Goal: Information Seeking & Learning: Learn about a topic

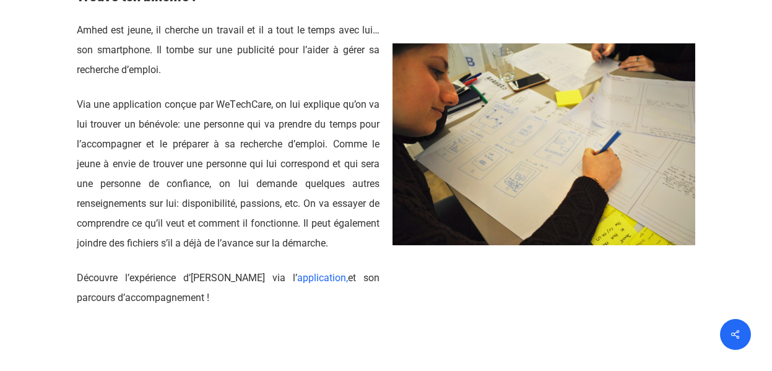
scroll to position [1366, 0]
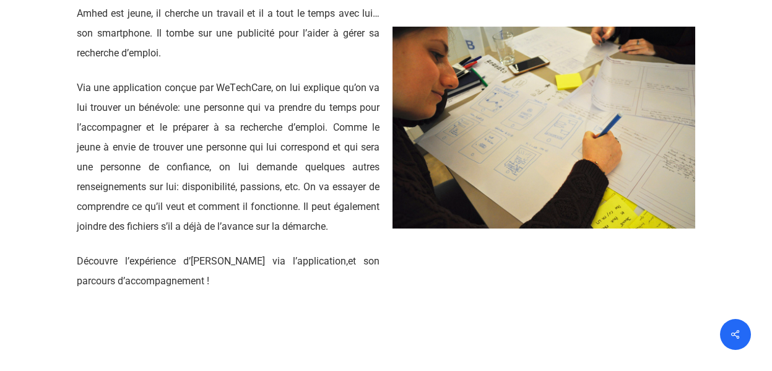
click at [297, 265] on link "application," at bounding box center [322, 261] width 51 height 12
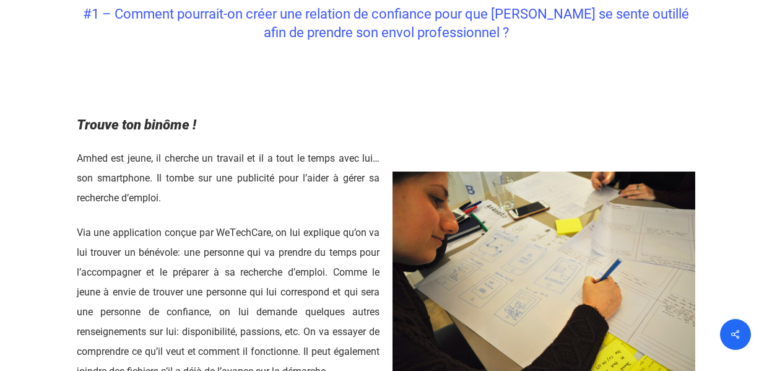
scroll to position [1264, 0]
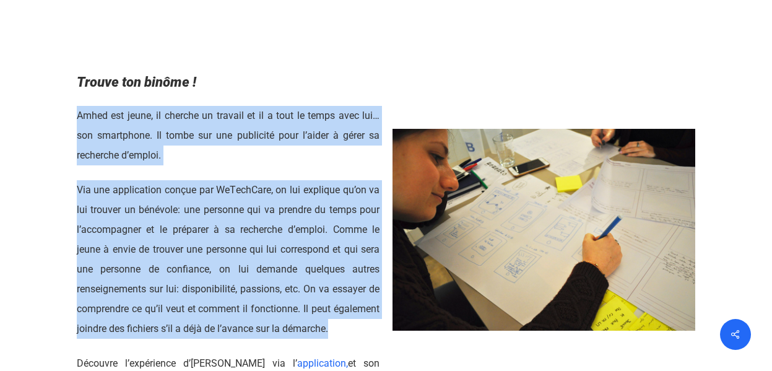
drag, startPoint x: 77, startPoint y: 115, endPoint x: 335, endPoint y: 321, distance: 330.0
click at [335, 321] on div "Amhed est jeune, il cherche un travail et il a tout le temps avec lui… son smar…" at bounding box center [228, 249] width 303 height 287
copy div "Amhed est jeune, il cherche un travail et il a tout le temps avec lui… son smar…"
click at [245, 150] on p "Amhed est jeune, il cherche un travail et il a tout le temps avec lui… son smar…" at bounding box center [228, 143] width 303 height 74
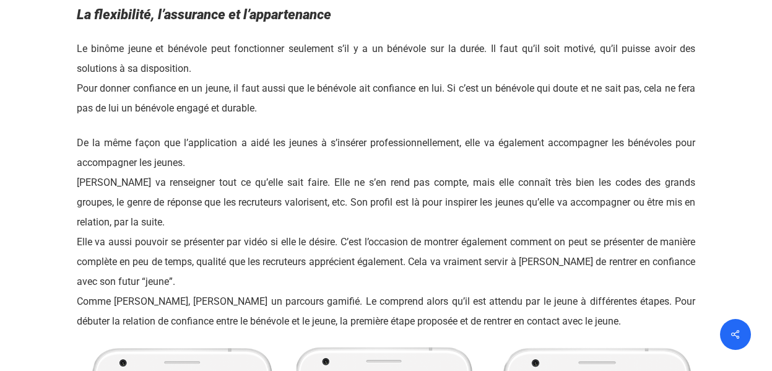
scroll to position [2416, 0]
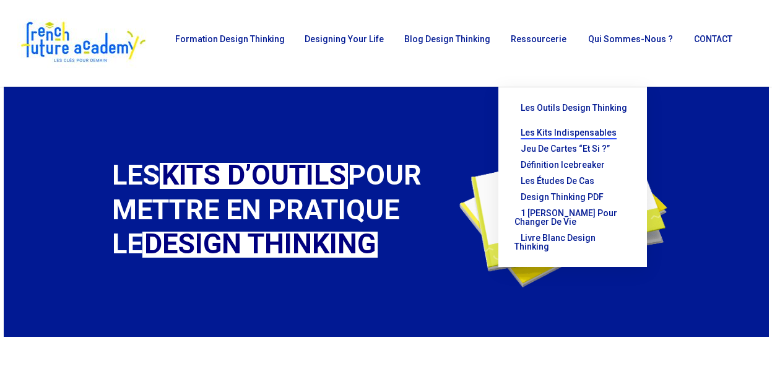
click at [575, 107] on span "Les outils Design Thinking" at bounding box center [574, 108] width 106 height 10
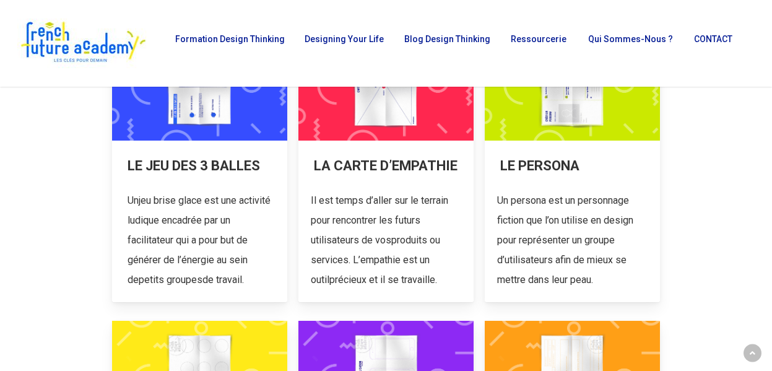
scroll to position [233, 0]
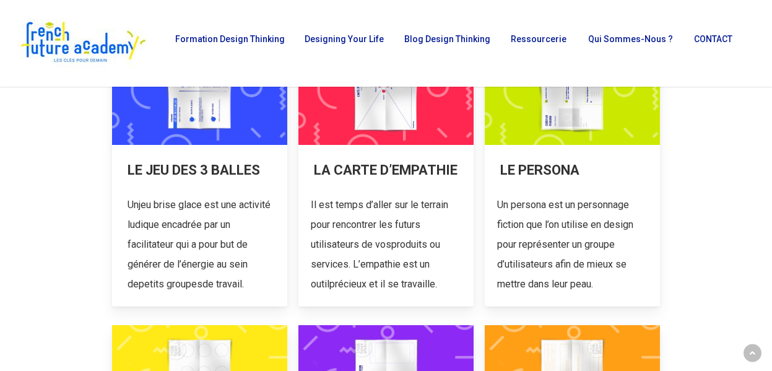
click at [388, 164] on link at bounding box center [385, 166] width 175 height 279
click at [545, 176] on link at bounding box center [572, 166] width 175 height 279
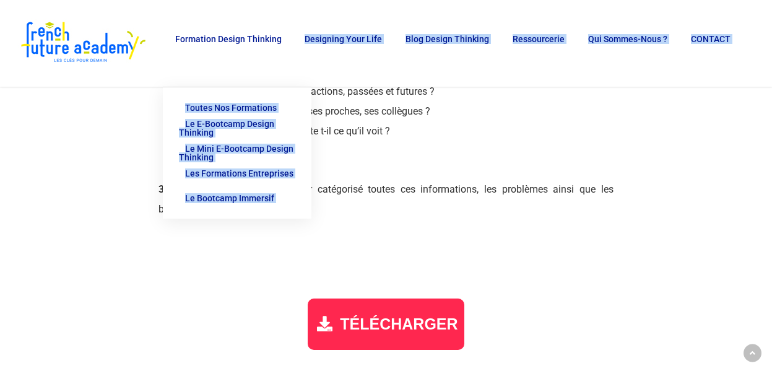
scroll to position [1493, 0]
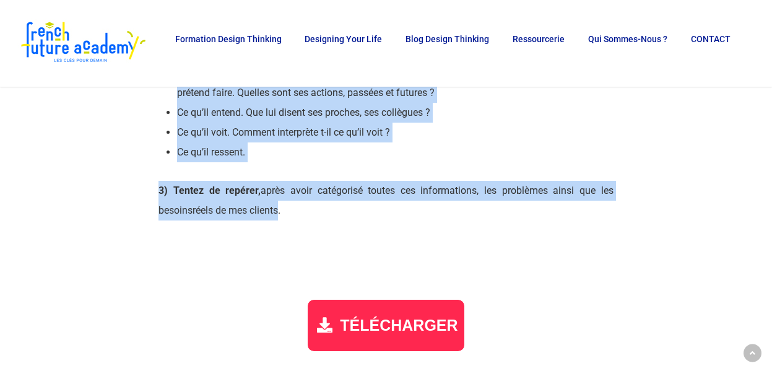
drag, startPoint x: 159, startPoint y: 174, endPoint x: 284, endPoint y: 205, distance: 128.8
copy div "Lo ipsum d’sitametc : a elit se doei ? Te incid u’ laboreet dol ma aliqu eni ad…"
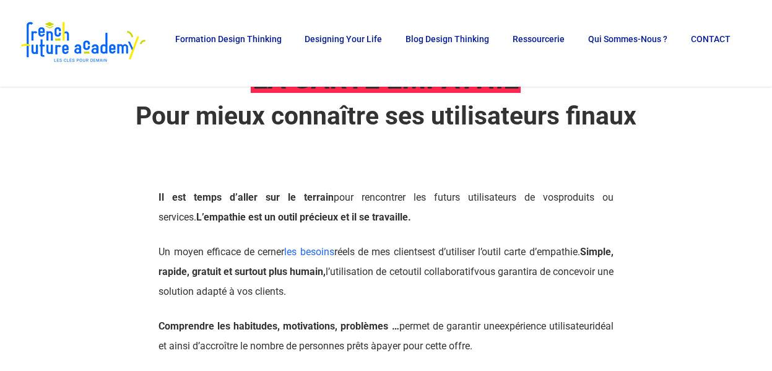
scroll to position [0, 0]
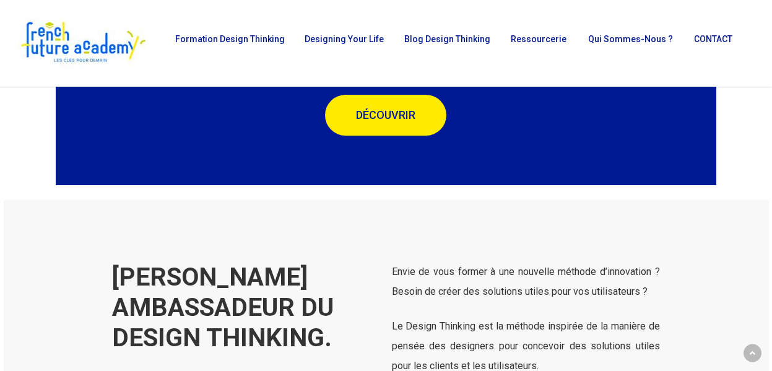
scroll to position [2928, 0]
